Goal: Information Seeking & Learning: Understand process/instructions

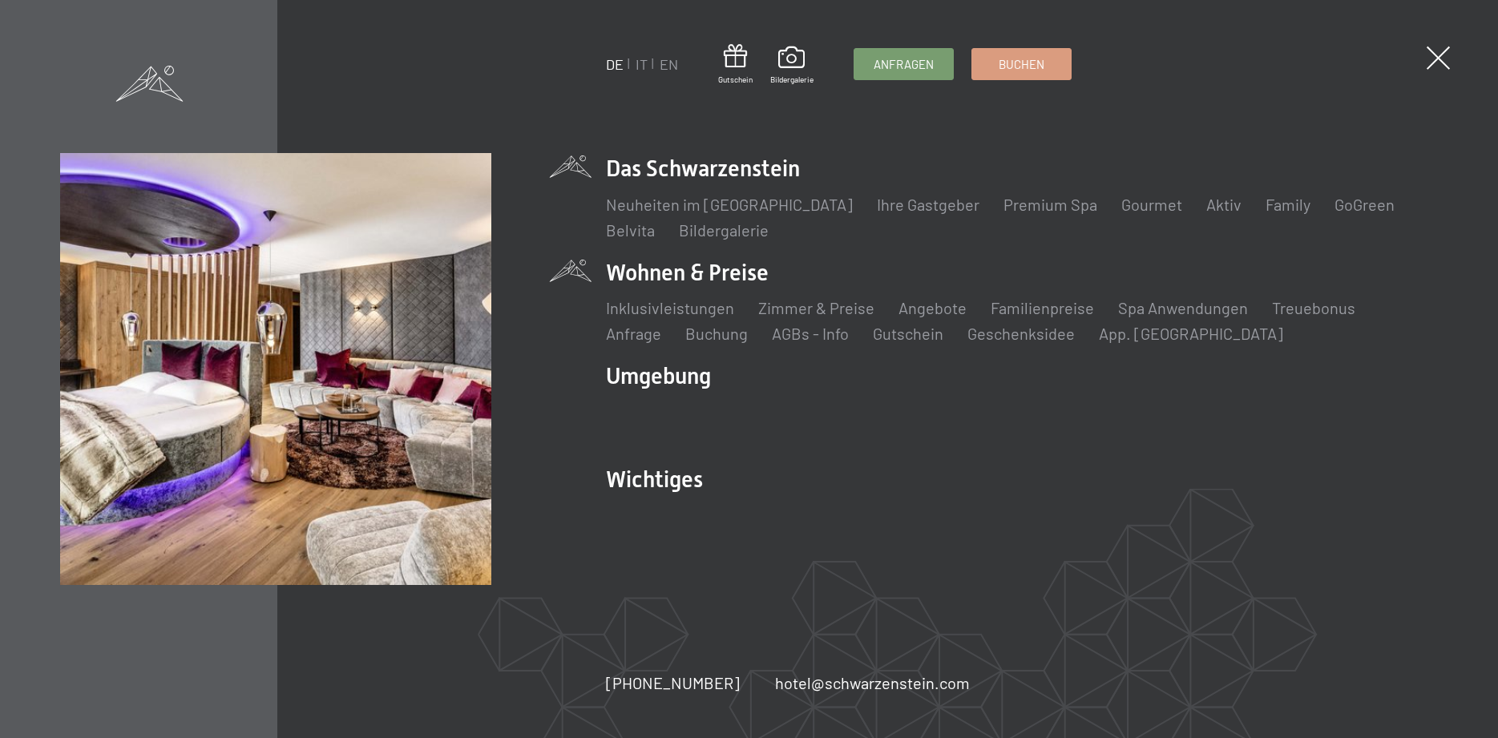
click at [654, 272] on li "Wohnen & Preise Inklusivleistungen Zimmer & Preise Liste Angebote Liste Familie…" at bounding box center [1022, 300] width 833 height 87
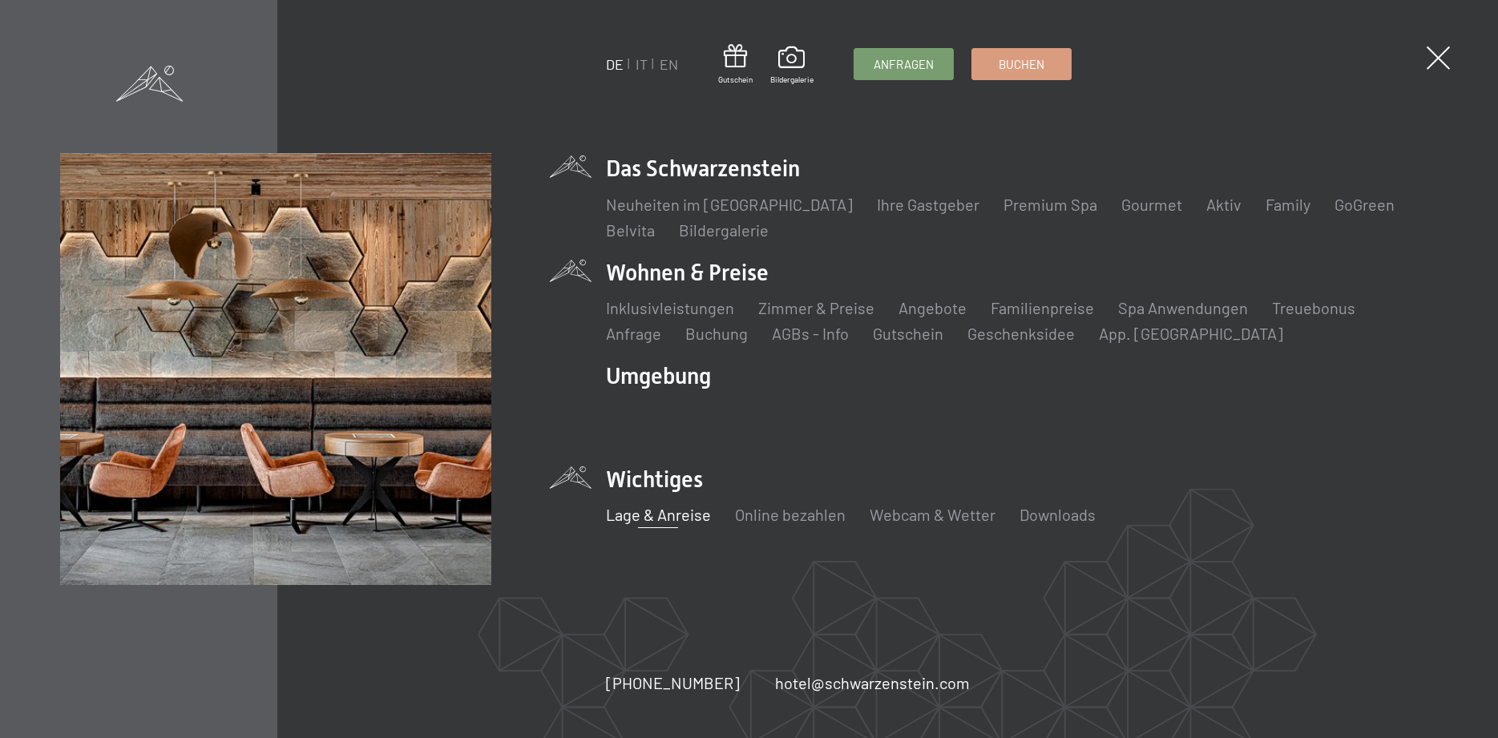
click at [655, 519] on link "Lage & Anreise" at bounding box center [658, 514] width 105 height 19
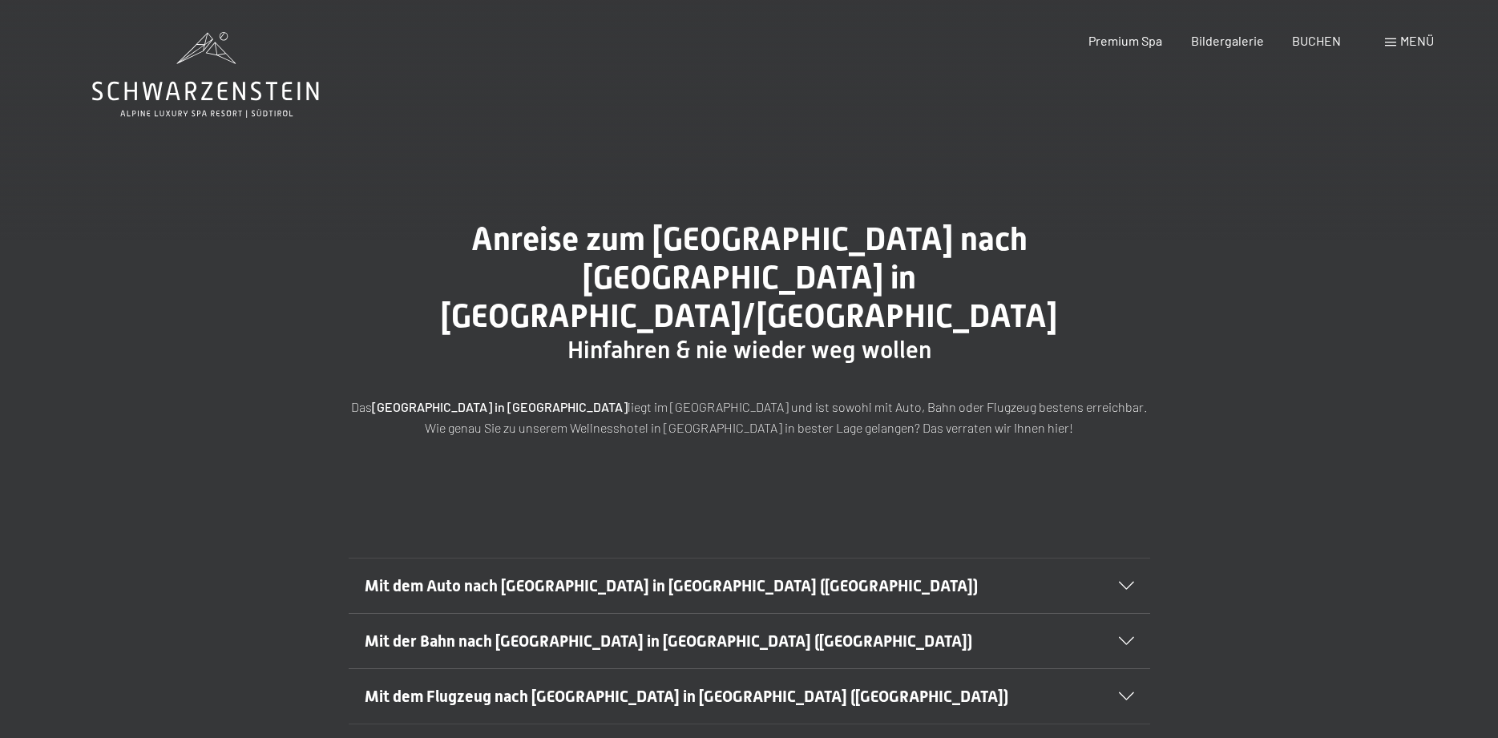
click at [1120, 637] on icon at bounding box center [1126, 641] width 15 height 8
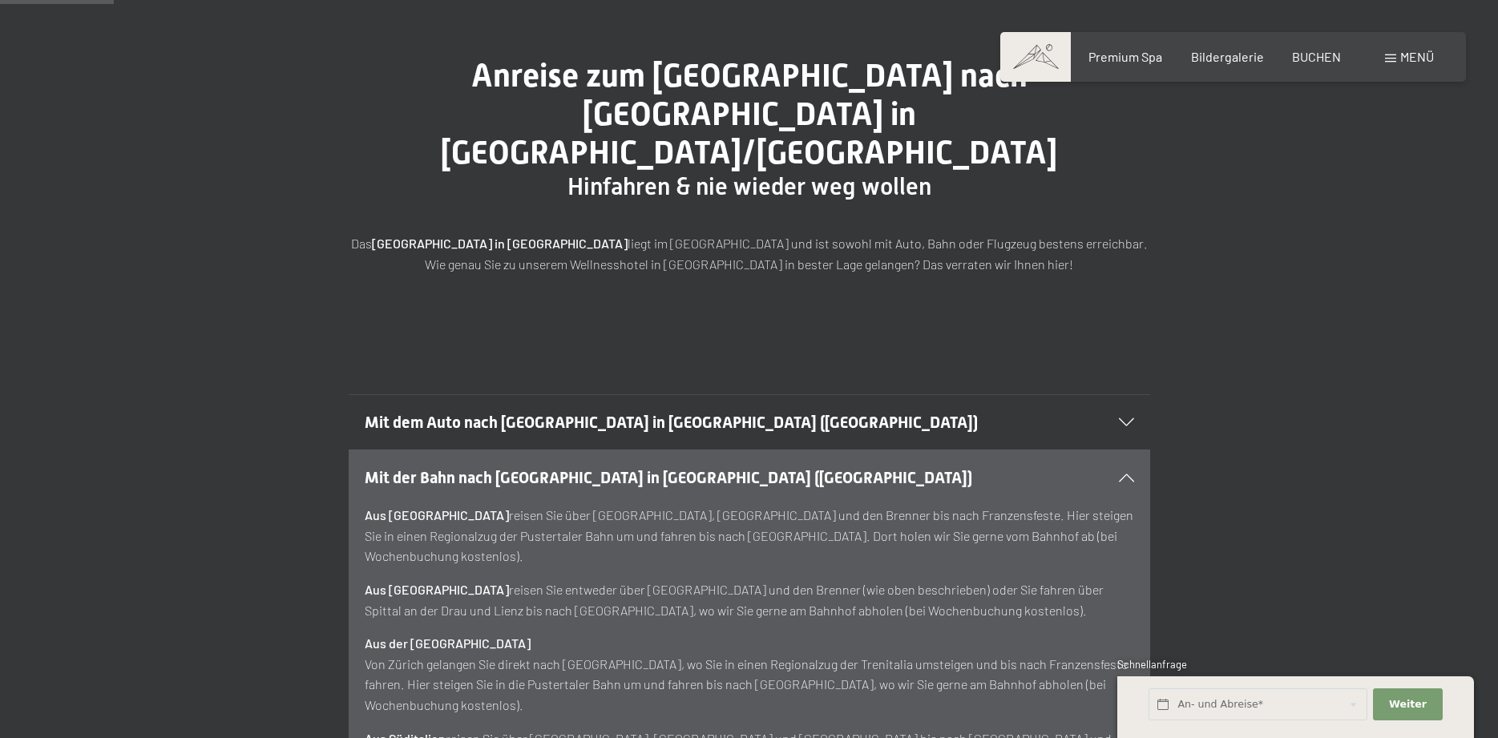
scroll to position [82, 0]
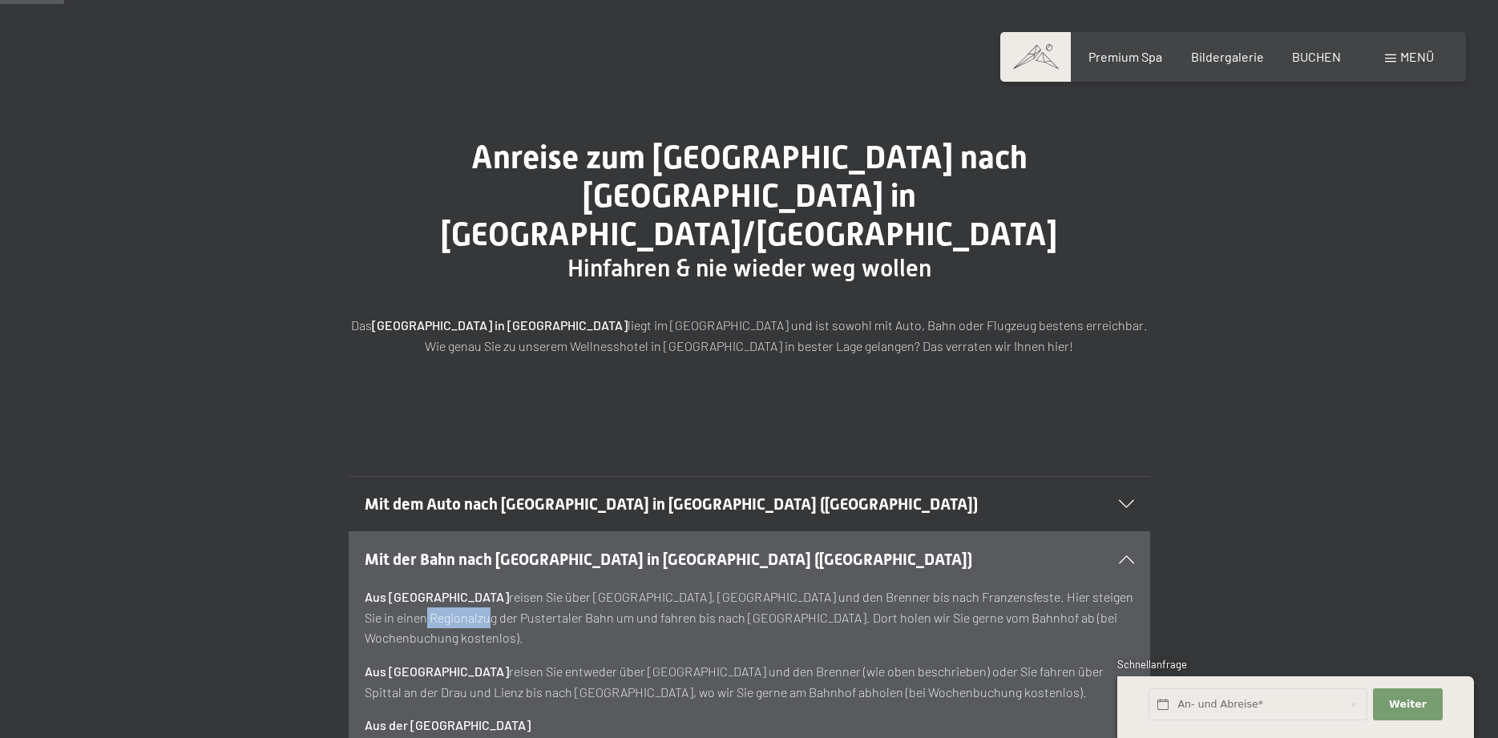
drag, startPoint x: 366, startPoint y: 580, endPoint x: 424, endPoint y: 585, distance: 58.0
click at [424, 587] on p "Aus [GEOGRAPHIC_DATA] reisen Sie über [GEOGRAPHIC_DATA], [GEOGRAPHIC_DATA] und …" at bounding box center [750, 618] width 770 height 62
copy p "Pustertaler"
drag, startPoint x: 588, startPoint y: 582, endPoint x: 638, endPoint y: 579, distance: 50.6
click at [638, 587] on p "Aus [GEOGRAPHIC_DATA] reisen Sie über [GEOGRAPHIC_DATA], [GEOGRAPHIC_DATA] und …" at bounding box center [750, 618] width 770 height 62
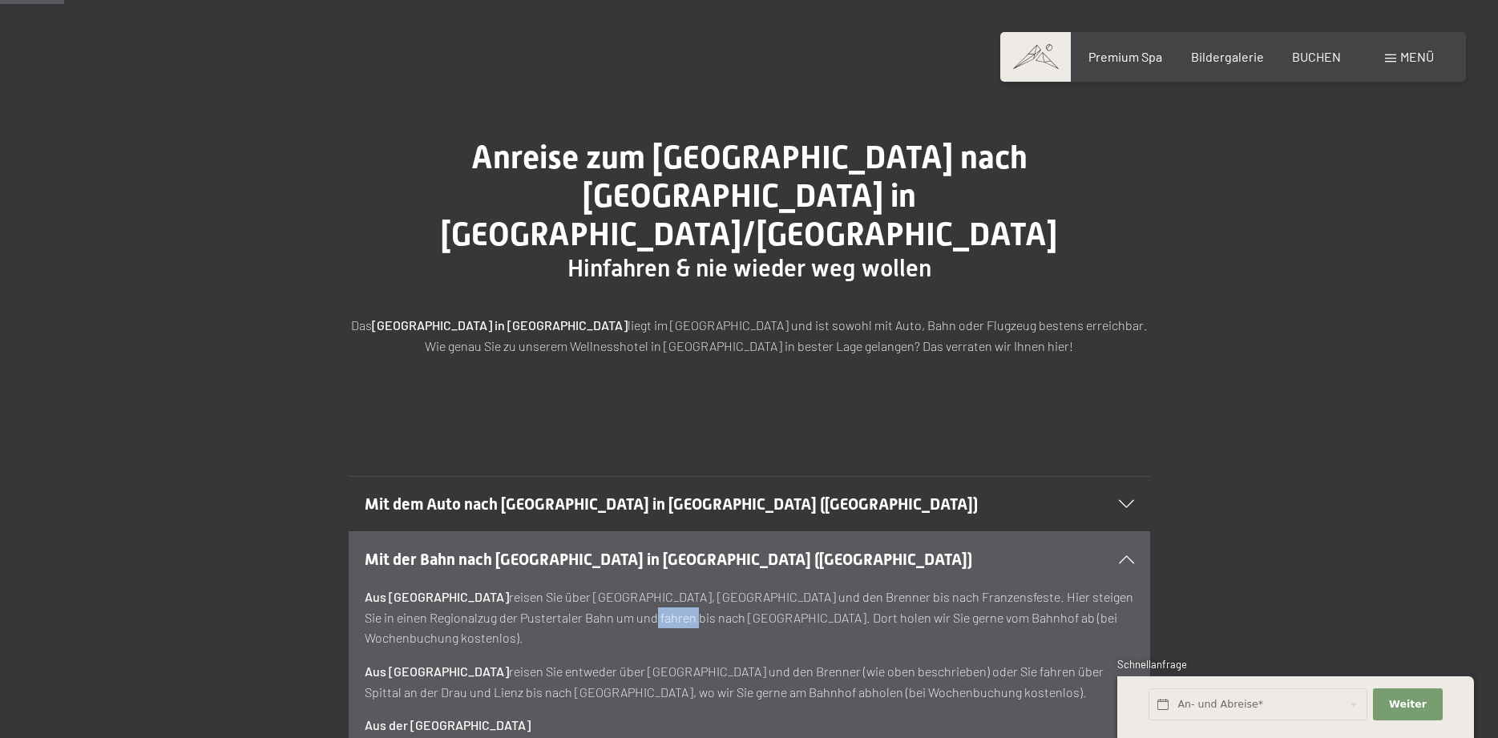
copy p "Bruneck."
drag, startPoint x: 798, startPoint y: 560, endPoint x: 877, endPoint y: 565, distance: 79.5
click at [877, 587] on p "Aus [GEOGRAPHIC_DATA] reisen Sie über [GEOGRAPHIC_DATA], [GEOGRAPHIC_DATA] und …" at bounding box center [750, 618] width 770 height 62
copy p "Franzensfeste"
